Goal: Task Accomplishment & Management: Complete application form

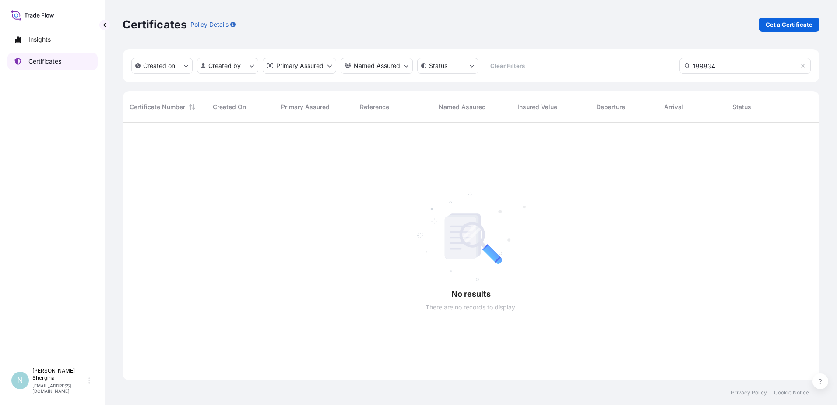
scroll to position [282, 691]
click at [60, 66] on link "Certificates" at bounding box center [52, 62] width 90 height 18
click at [791, 24] on p "Get a Certificate" at bounding box center [789, 24] width 47 height 9
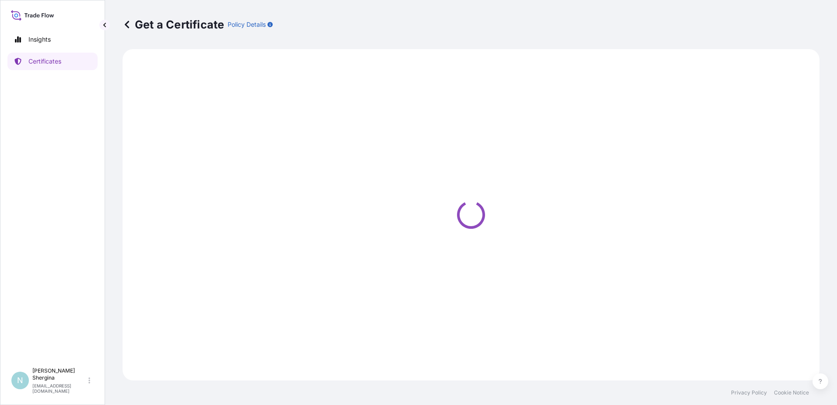
select select "Ocean Vessel"
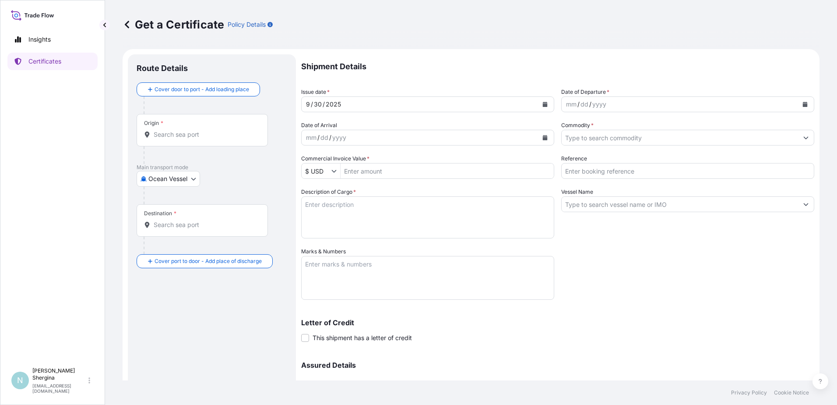
click at [619, 169] on input "Reference" at bounding box center [687, 171] width 253 height 16
paste input "189834"
type input "189834"
click at [568, 105] on div "mm" at bounding box center [571, 104] width 12 height 11
click at [684, 279] on div "Shipment Details Issue date * [DATE] Date of Departure * [DATE] Date of Arrival…" at bounding box center [557, 246] width 513 height 384
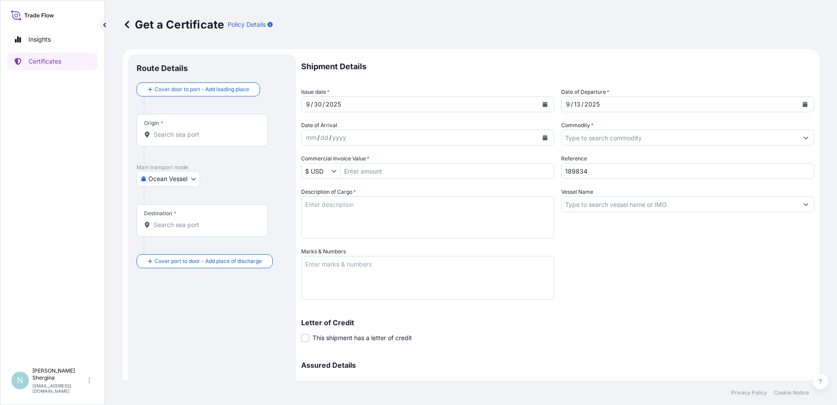
click at [620, 139] on input "Commodity *" at bounding box center [680, 138] width 237 height 16
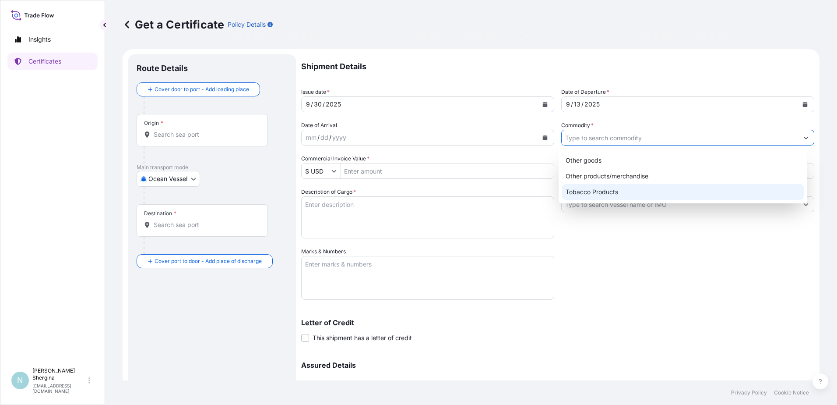
click at [618, 192] on div "Tobacco Products" at bounding box center [683, 192] width 242 height 16
type input "Tobacco Products"
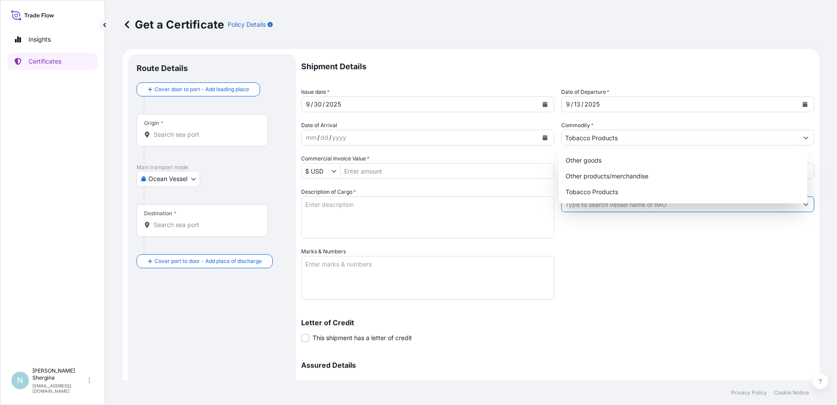
click at [615, 201] on body "3 options available. 3 options available. Insights Certificates N [PERSON_NAME]…" at bounding box center [418, 202] width 837 height 405
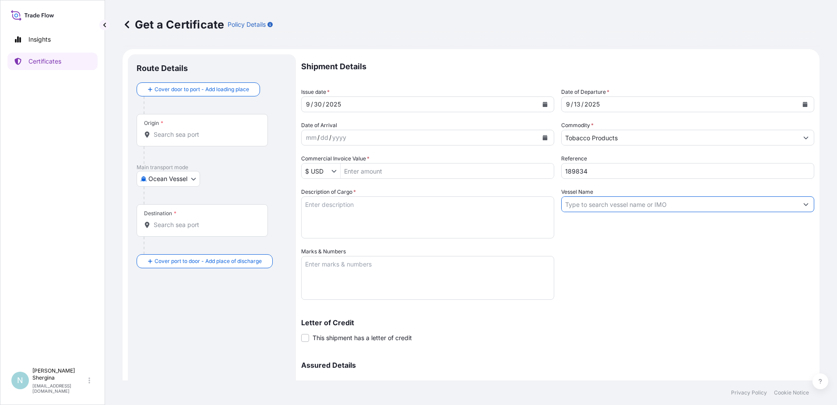
paste input "MALIAKOS V. 536W"
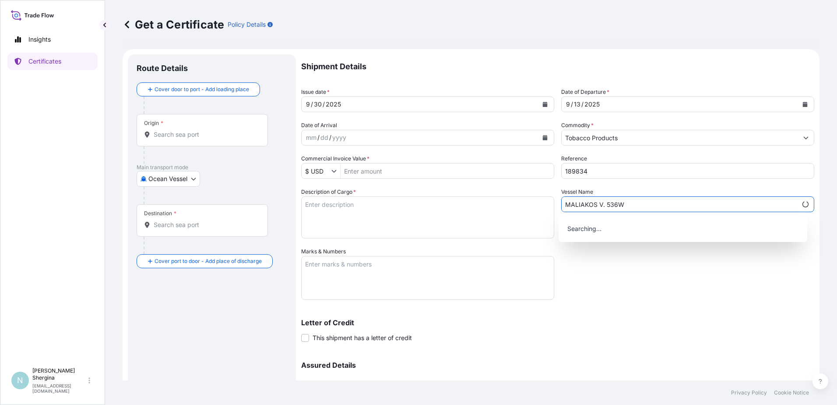
type input "MALIAKOS V. 536W"
click at [633, 306] on div "Shipment Details Issue date * [DATE] Date of Departure * [DATE] Date of Arrival…" at bounding box center [557, 246] width 513 height 384
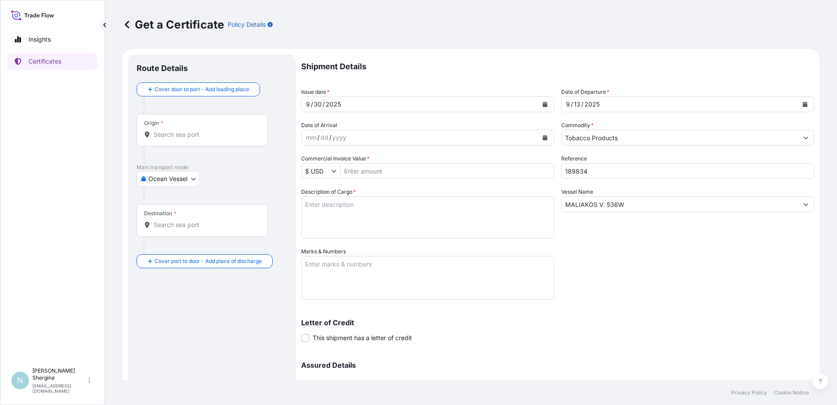
click at [363, 230] on textarea "Description of Cargo *" at bounding box center [427, 217] width 253 height 42
paste textarea "693 cartons - 139600 Kgs Nett UNMANUFACTURED BRAZILIAN FCV TOBACCO STRIPS"
type textarea "693 cartons - 139600 Kgs Nett UNMANUFACTURED BRAZILIAN FCV TOBACCO STRIPS"
click at [335, 273] on textarea "Marks & Numbers" at bounding box center [427, 278] width 253 height 44
paste textarea "A/AOY-25 CROP 2025 1-693 Gross Kgs: 211.10 Tare: 11.1 Net Kgs: 200.00"
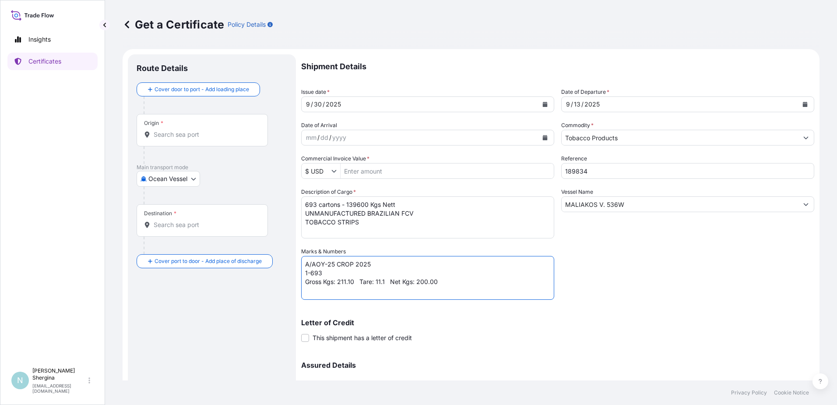
type textarea "A/AOY-25 CROP 2025 1-693 Gross Kgs: 211.10 Tare: 11.1 Net Kgs: 200.00"
click at [512, 335] on div "Letter of Credit This shipment has a letter of credit Letter of credit * Letter…" at bounding box center [557, 330] width 513 height 23
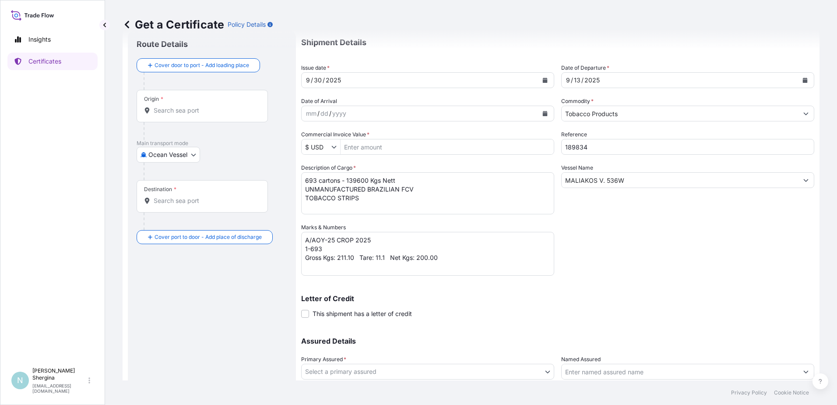
scroll to position [44, 0]
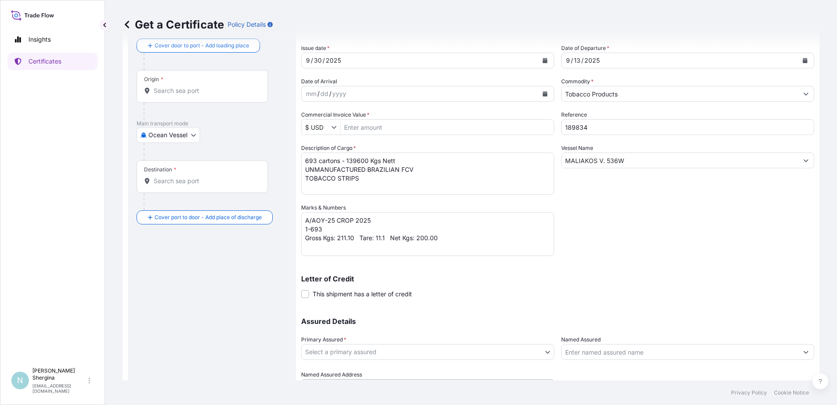
click at [363, 351] on body "Insights Certificates N [PERSON_NAME] [EMAIL_ADDRESS][DOMAIN_NAME] Get a Certif…" at bounding box center [418, 202] width 837 height 405
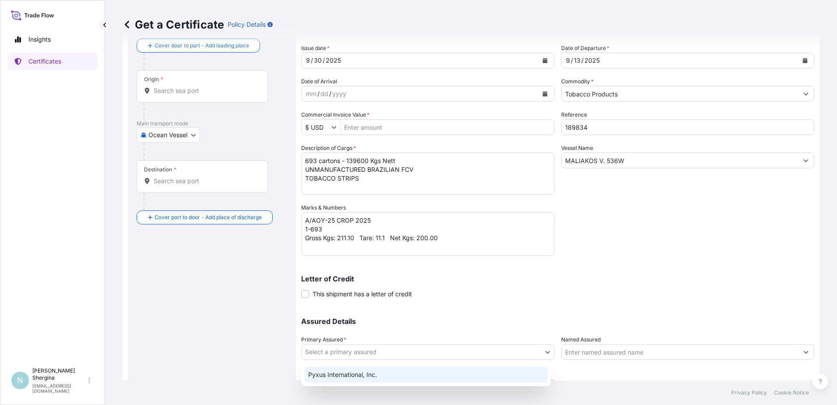
click at [362, 371] on div "Pyxus International, Inc." at bounding box center [426, 375] width 243 height 16
select select "31548"
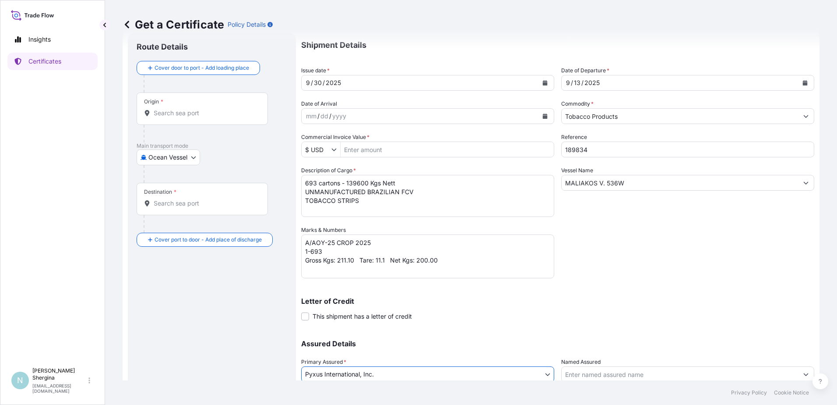
scroll to position [0, 0]
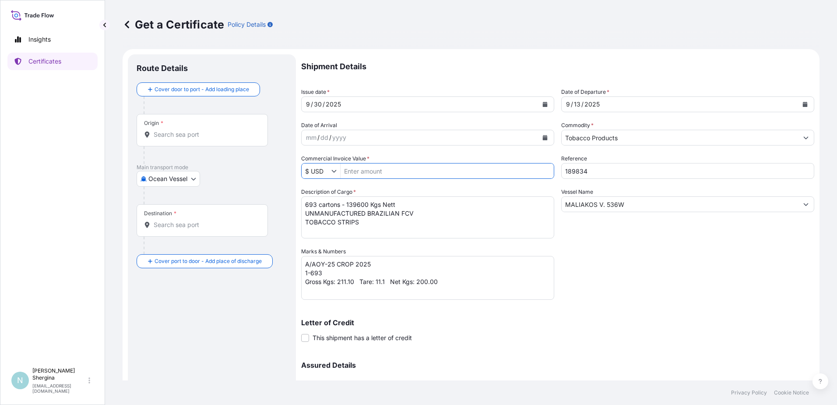
click at [459, 177] on input "Commercial Invoice Value *" at bounding box center [447, 171] width 213 height 16
type input "1,196,811"
click at [649, 292] on div "Shipment Details Issue date * [DATE] Date of Departure * [DATE] Date of Arrival…" at bounding box center [557, 246] width 513 height 384
click at [170, 139] on div "Origin *" at bounding box center [202, 129] width 131 height 32
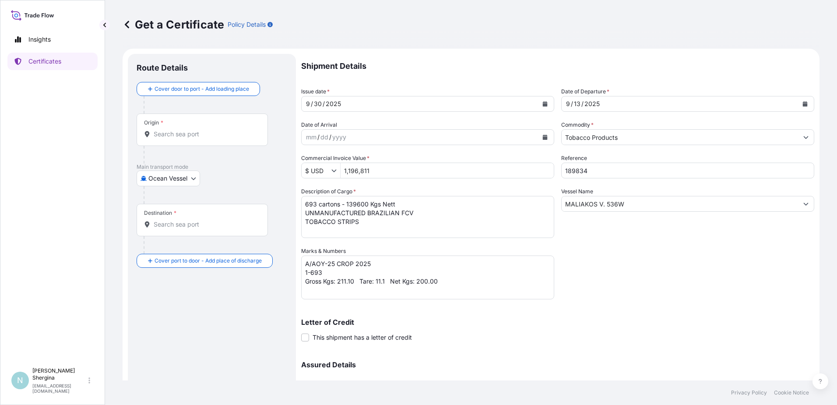
click at [170, 138] on input "Origin *" at bounding box center [205, 134] width 103 height 9
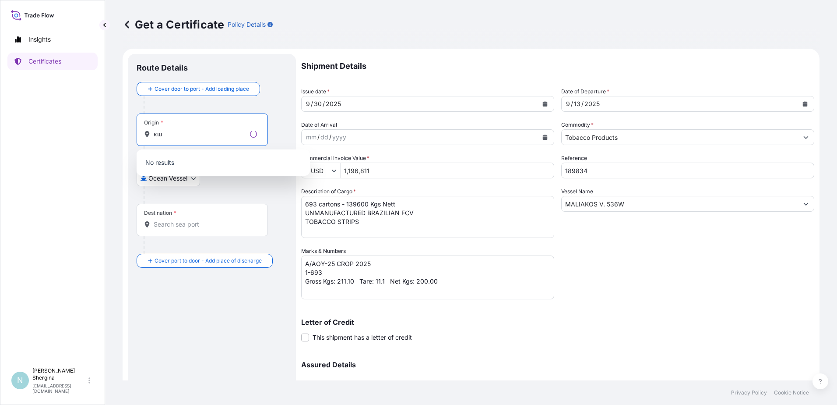
type input "к"
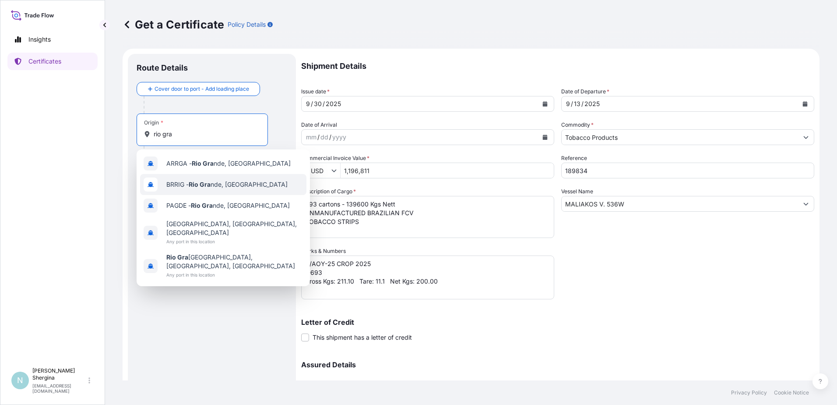
click at [236, 183] on span "BRRIG - [GEOGRAPHIC_DATA] nde, [GEOGRAPHIC_DATA]" at bounding box center [226, 184] width 121 height 9
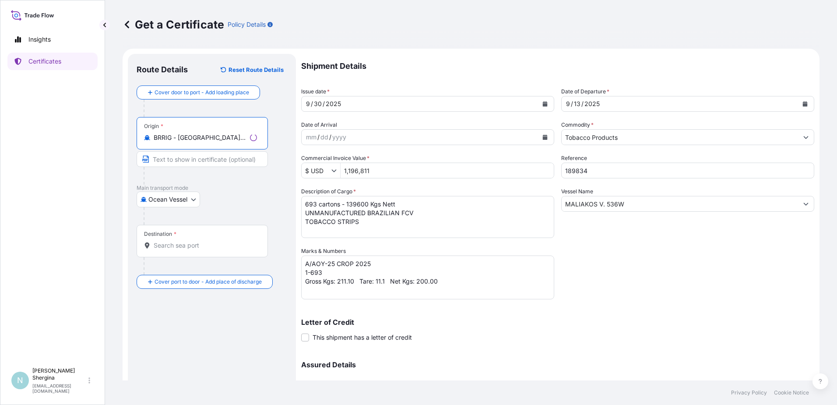
type input "BRRIG - [GEOGRAPHIC_DATA], [GEOGRAPHIC_DATA]"
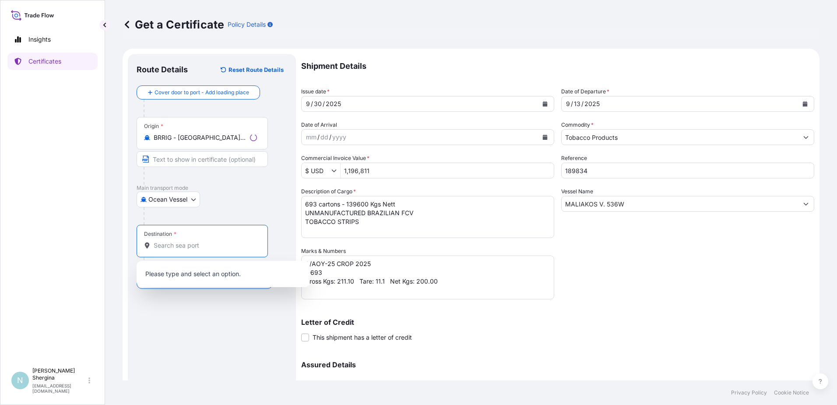
click at [191, 246] on input "Destination *" at bounding box center [205, 245] width 103 height 9
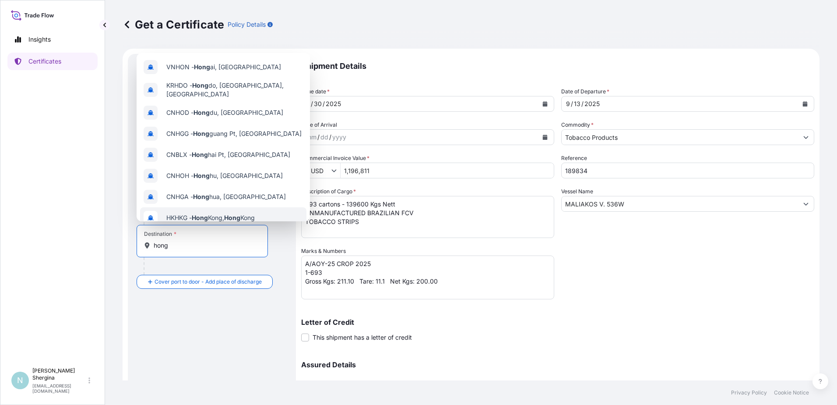
scroll to position [44, 0]
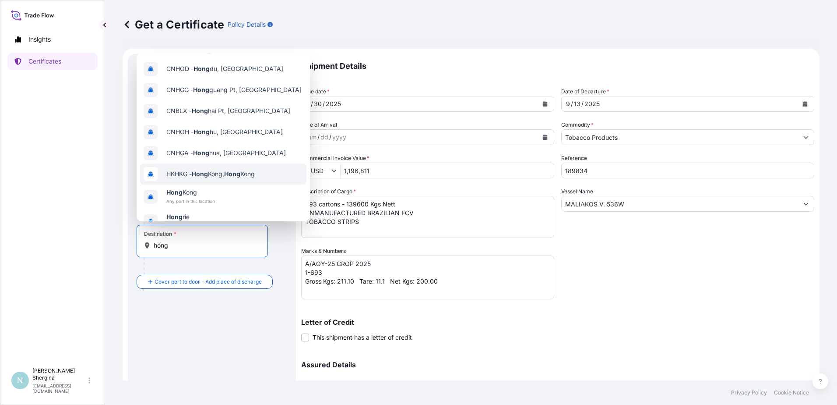
click at [215, 179] on div "HKHKG - [GEOGRAPHIC_DATA], [GEOGRAPHIC_DATA]" at bounding box center [223, 173] width 166 height 21
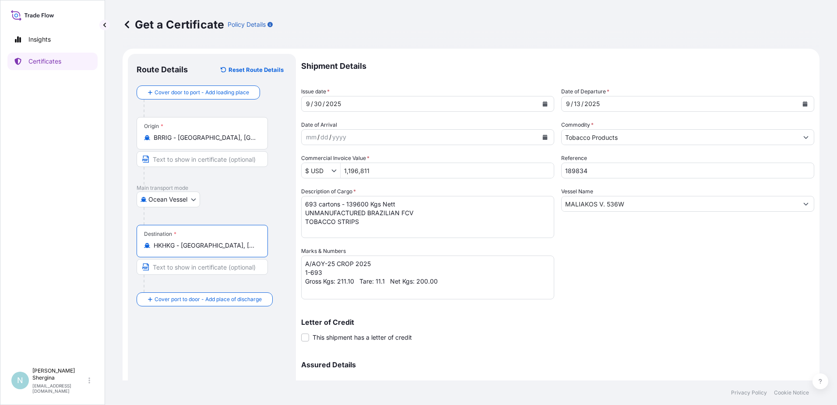
type input "HKHKG - [GEOGRAPHIC_DATA], [GEOGRAPHIC_DATA]"
click at [236, 332] on div "Route Details Reset Route Details Cover door to port - Add loading place Place …" at bounding box center [212, 258] width 151 height 391
click at [683, 314] on div "Letter of Credit This shipment has a letter of credit Letter of credit * Letter…" at bounding box center [557, 325] width 513 height 34
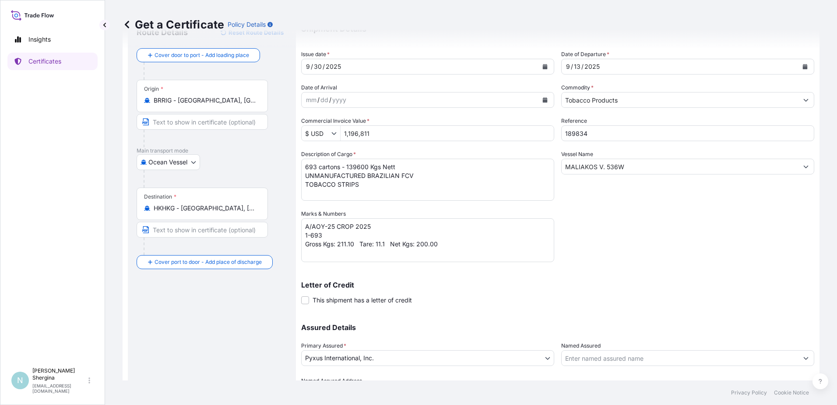
scroll to position [88, 0]
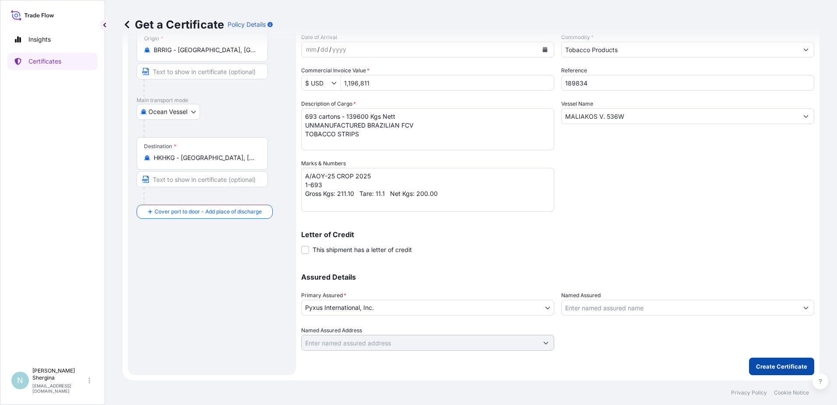
click at [763, 367] on p "Create Certificate" at bounding box center [781, 366] width 51 height 9
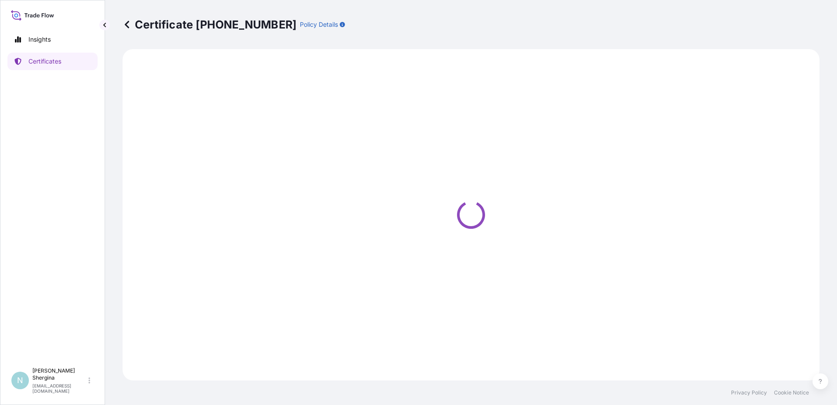
select select "Ocean Vessel"
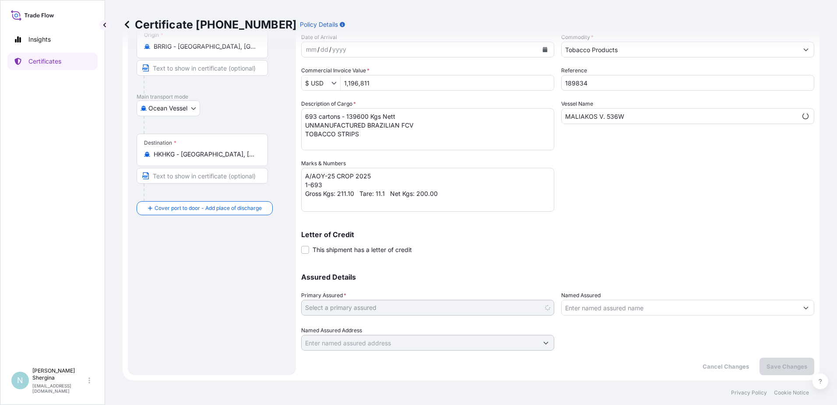
select select "31548"
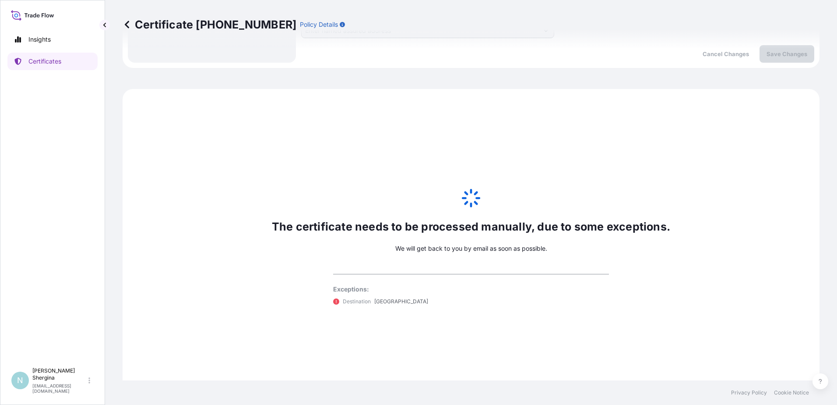
scroll to position [424, 0]
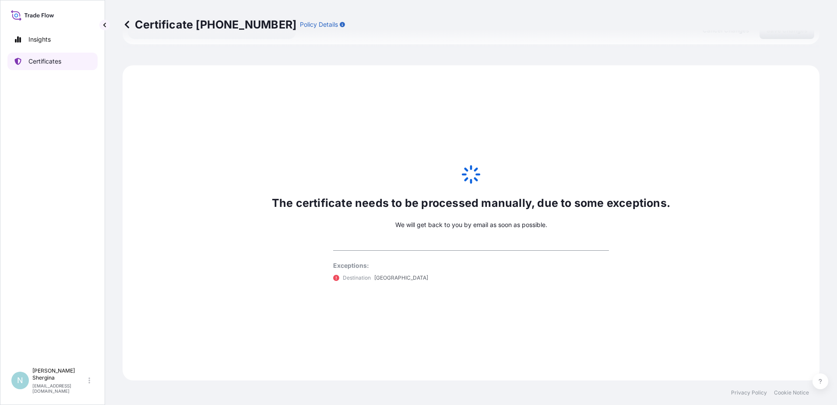
click at [81, 61] on link "Certificates" at bounding box center [52, 62] width 90 height 18
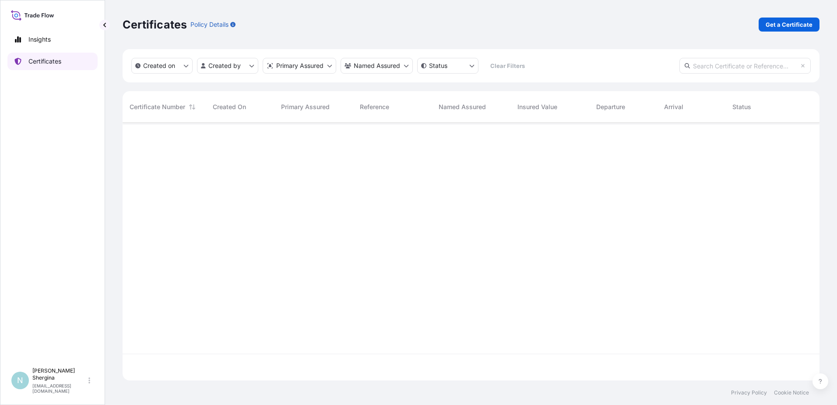
scroll to position [256, 691]
